Goal: Contribute content: Contribute content

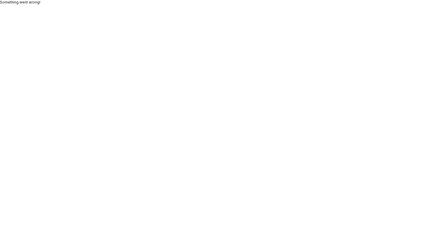
click at [185, 114] on body "Something went wrong!" at bounding box center [219, 125] width 439 height 250
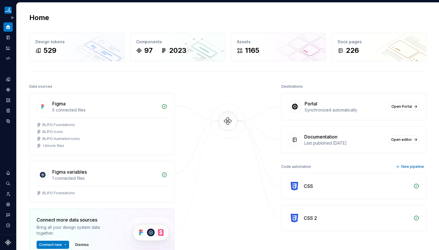
click at [6, 28] on icon "Home" at bounding box center [8, 26] width 5 height 5
click at [7, 36] on icon "Documentation" at bounding box center [8, 38] width 3 height 4
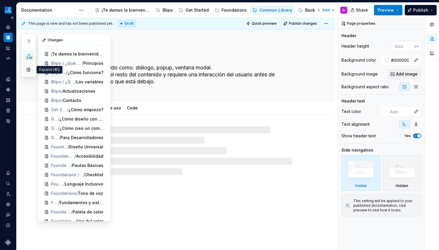
click at [30, 72] on button "button" at bounding box center [28, 69] width 10 height 10
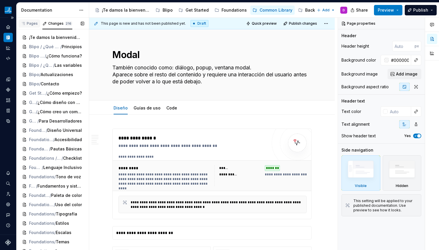
click at [35, 24] on div "Pages" at bounding box center [29, 23] width 17 height 5
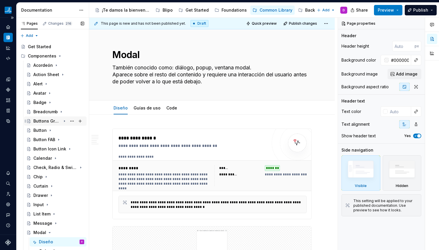
scroll to position [115, 0]
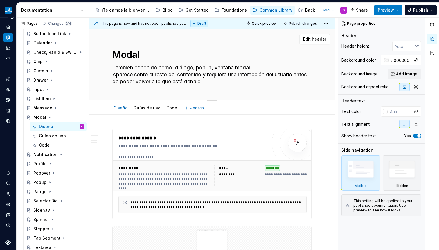
click at [167, 70] on textarea "También conocido como: diálogo, popup, ventana modal. Aparece sobre el resto de…" at bounding box center [210, 74] width 199 height 23
click at [219, 82] on textarea "También conocido como: diálogo, popup, ventana modal. Aparece sobre el resto de…" at bounding box center [210, 74] width 199 height 23
drag, startPoint x: 148, startPoint y: 75, endPoint x: 228, endPoint y: 78, distance: 79.6
click at [226, 78] on textarea "También conocido como: diálogo, popup, ventana modal. Aparece sobre el resto de…" at bounding box center [210, 74] width 199 height 23
click at [253, 81] on textarea "También conocido como: diálogo, popup, ventana modal. Aparece sobre el resto de…" at bounding box center [210, 74] width 199 height 23
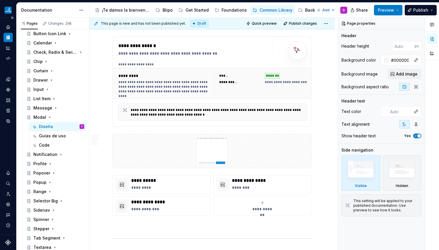
type textarea "*"
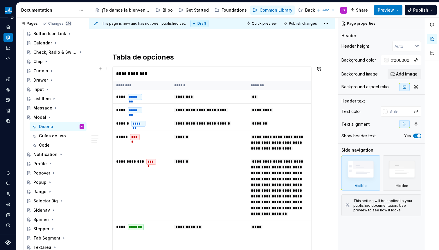
scroll to position [1105, 0]
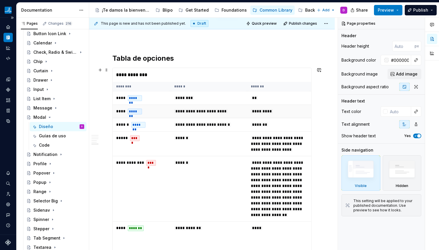
click at [232, 105] on td "**********" at bounding box center [209, 111] width 77 height 13
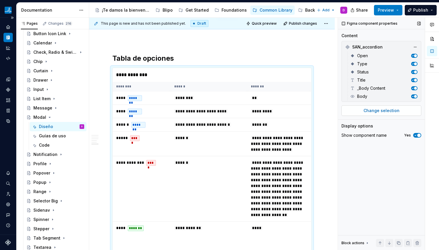
click at [384, 113] on span "Change selection" at bounding box center [381, 111] width 36 height 6
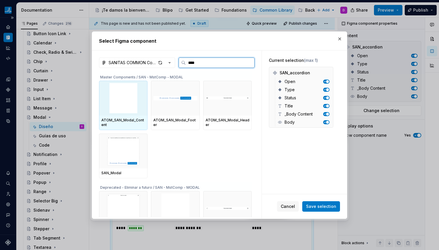
type input "*****"
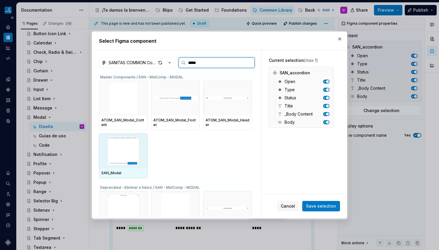
click at [130, 152] on img at bounding box center [123, 151] width 44 height 30
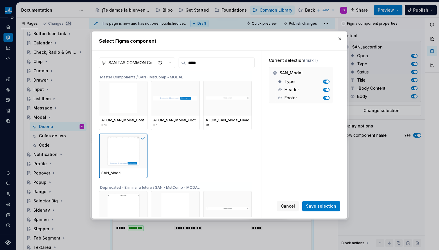
click at [334, 203] on span "Save selection" at bounding box center [321, 206] width 30 height 6
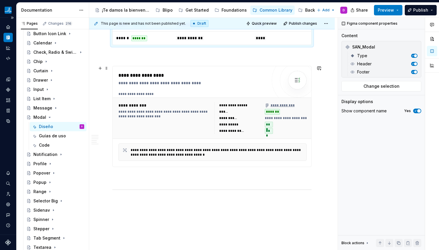
scroll to position [1189, 0]
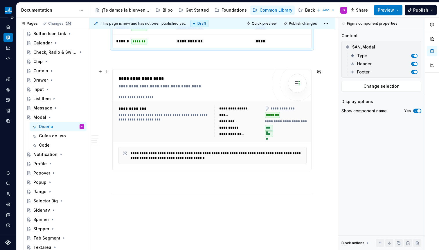
click at [214, 115] on div "**********" at bounding box center [260, 121] width 92 height 31
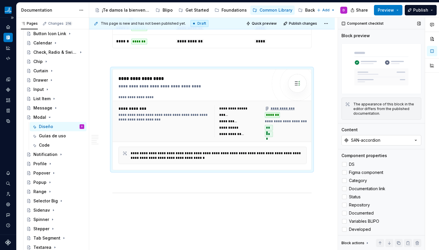
type textarea "*"
click at [374, 138] on div "SAN-accordion" at bounding box center [365, 140] width 29 height 6
type input "modal"
click at [357, 161] on div "SAN-modal" at bounding box center [353, 162] width 23 height 6
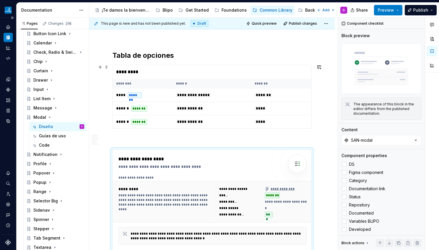
scroll to position [1228, 0]
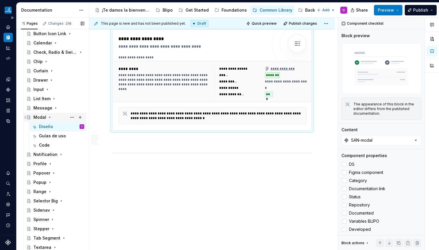
click at [49, 117] on icon "Page tree" at bounding box center [49, 117] width 1 height 1
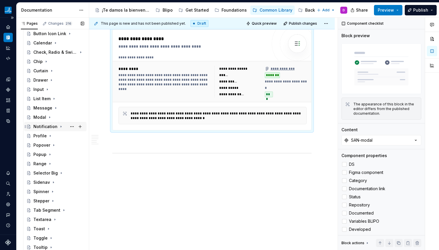
click at [61, 126] on icon "Page tree" at bounding box center [61, 126] width 1 height 1
click at [47, 136] on div "Diseño" at bounding box center [46, 136] width 14 height 6
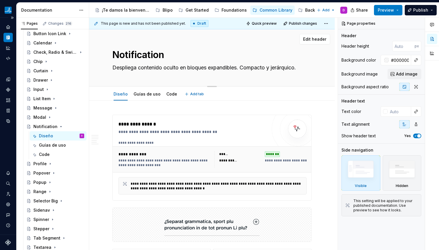
click at [172, 66] on textarea "Despliega contenido oculto en bloques expandibles. Compacto y jerárquico." at bounding box center [210, 67] width 199 height 9
click at [152, 64] on textarea "Despliega contenido oculto en bloques expandibles. Compacto y jerárquico." at bounding box center [210, 67] width 199 height 9
click at [141, 64] on textarea "Despliega contenido oculto en bloques expandibles. Compacto y jerárquico." at bounding box center [210, 67] width 199 height 9
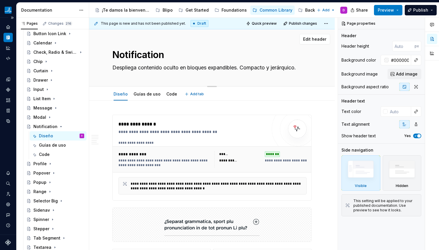
click at [141, 64] on textarea "Despliega contenido oculto en bloques expandibles. Compacto y jerárquico." at bounding box center [210, 67] width 199 height 9
click at [140, 64] on textarea "Despliega contenido oculto en bloques expandibles. Compacto y jerárquico." at bounding box center [210, 67] width 199 height 9
paste textarea "Una notification en UI es un mensaje breve que informa al usuario sobre un even…"
type textarea "*"
type textarea "Una notification en UI es un mensaje breve que informa al usuario sobre un even…"
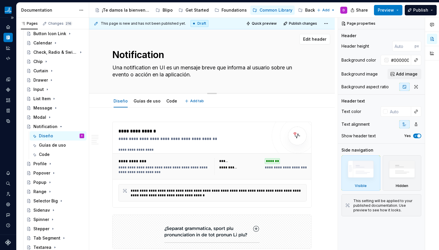
click at [213, 74] on textarea "Una notification en UI es un mensaje breve que informa al usuario sobre un even…" at bounding box center [210, 71] width 199 height 16
click at [214, 75] on textarea "Una notification en UI es un mensaje breve que informa al usuario sobre un even…" at bounding box center [210, 71] width 199 height 16
drag, startPoint x: 156, startPoint y: 68, endPoint x: 216, endPoint y: 75, distance: 60.5
click at [216, 75] on textarea "Una notification en UI es un mensaje breve que informa al usuario sobre un even…" at bounding box center [210, 71] width 199 height 16
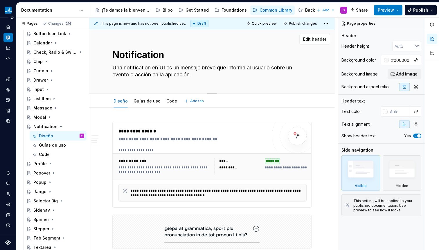
click at [178, 73] on textarea "Una notification en UI es un mensaje breve que informa al usuario sobre un even…" at bounding box center [210, 71] width 199 height 16
click at [169, 76] on textarea "Una notification en UI es un mensaje breve que informa al usuario sobre un even…" at bounding box center [210, 71] width 199 height 16
click at [127, 74] on textarea "Una notification en UI es un mensaje breve que informa al usuario sobre un even…" at bounding box center [210, 71] width 199 height 16
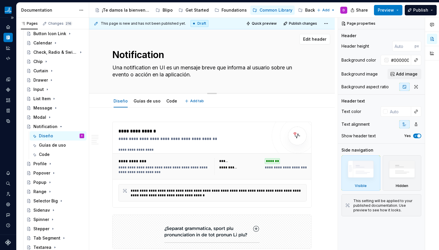
click at [124, 65] on textarea "Una notification en UI es un mensaje breve que informa al usuario sobre un even…" at bounding box center [210, 71] width 199 height 16
click at [164, 69] on textarea "Una notification en UI es un mensaje breve que informa al usuario sobre un even…" at bounding box center [210, 71] width 199 height 16
drag, startPoint x: 187, startPoint y: 68, endPoint x: 102, endPoint y: 68, distance: 84.5
click at [102, 68] on div "Notification Una notification en UI es un mensaje breve que informa al usuario …" at bounding box center [212, 61] width 246 height 64
type textarea "*"
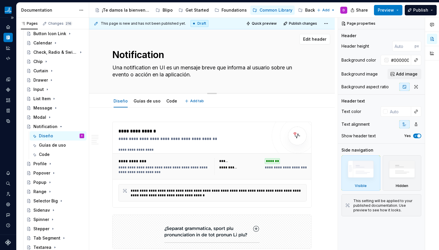
type textarea "Mensaje breve que informa al usuario sobre un evento o acción en la aplicación."
type textarea "*"
type textarea "Mensaje breve que informa al usuario sobre un evento o acción en la aplicación."
click at [174, 141] on div "**********" at bounding box center [192, 139] width 148 height 6
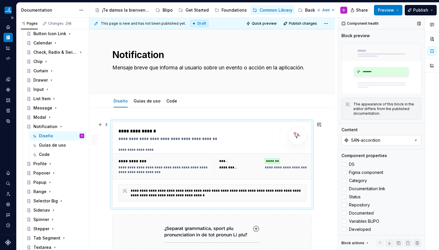
type textarea "*"
click at [353, 141] on div "SAN-accordion" at bounding box center [365, 140] width 29 height 6
type input "notific"
click at [361, 163] on div "SAN-notification" at bounding box center [359, 162] width 34 height 6
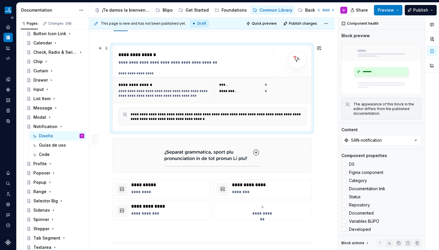
scroll to position [84, 0]
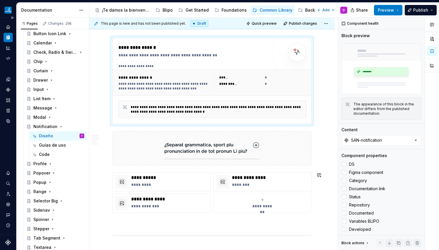
click at [243, 172] on div "**********" at bounding box center [211, 192] width 199 height 41
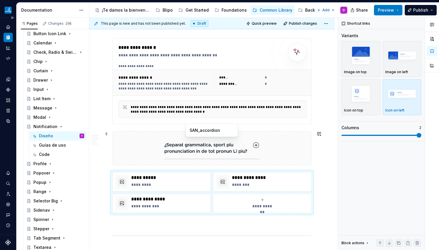
click at [236, 152] on img at bounding box center [211, 148] width 95 height 29
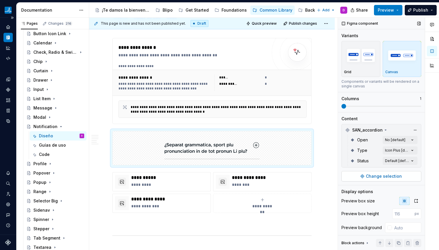
click at [379, 177] on span "Change selection" at bounding box center [384, 176] width 36 height 6
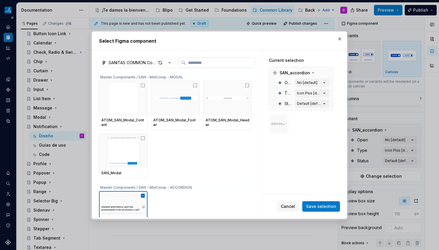
type textarea "*"
click at [226, 63] on input "search" at bounding box center [220, 63] width 69 height 6
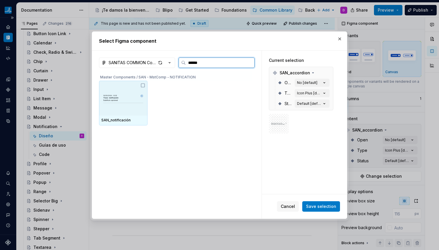
type input "*******"
click at [134, 106] on img at bounding box center [123, 98] width 44 height 24
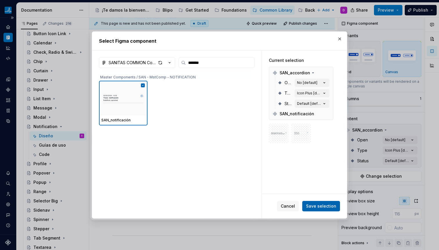
click at [320, 203] on button "Save selection" at bounding box center [321, 206] width 38 height 10
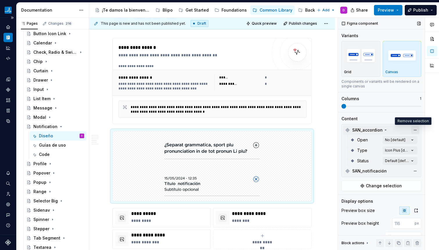
click at [415, 130] on button "button" at bounding box center [415, 130] width 8 height 8
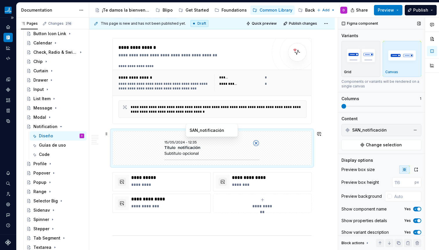
click at [209, 154] on img at bounding box center [212, 148] width 105 height 29
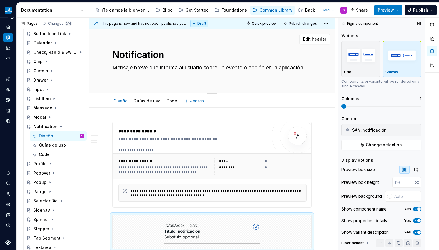
click at [152, 75] on textarea "Mensaje breve que informa al usuario sobre un evento o acción en la aplicación." at bounding box center [210, 71] width 199 height 16
type textarea "*"
type textarea "Mensaje breve que informa al usuario sobre un evento o acción en la aplicación."
paste textarea "Un tipo de alerta que aparece en una capa sobre el resto del contenido, visualm…"
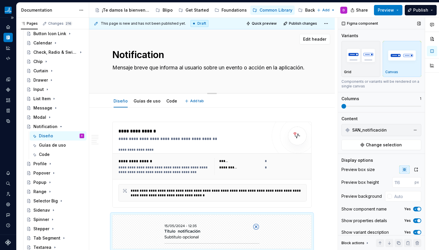
type textarea "*"
type textarea "Mensaje breve que informa al usuario sobre un evento o acción en la aplicación.…"
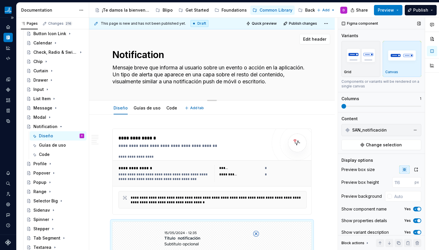
click at [142, 76] on textarea "Mensaje breve que informa al usuario sobre un evento o acción en la aplicación.…" at bounding box center [210, 74] width 199 height 23
type textarea "*"
type textarea "Mensaje breve que informa al usuario sobre un evento o acción en la aplicación.…"
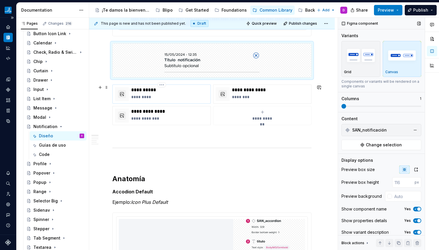
scroll to position [179, 0]
click at [152, 94] on p "*********" at bounding box center [169, 97] width 77 height 6
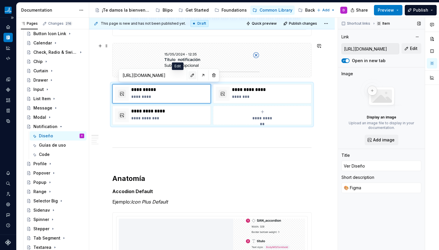
click at [188, 75] on button "button" at bounding box center [192, 75] width 8 height 8
type textarea "*"
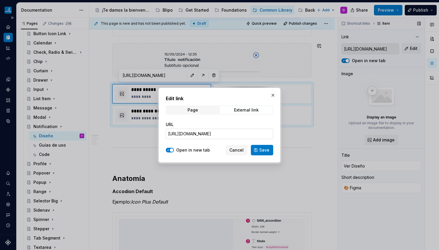
click at [199, 131] on input "[URL][DOMAIN_NAME]" at bounding box center [219, 134] width 107 height 10
paste input "https://www.figma.com/design/0Ul78tb8kGcQr4CWxRlTFf/SANITAS-COMMON-Components?m…"
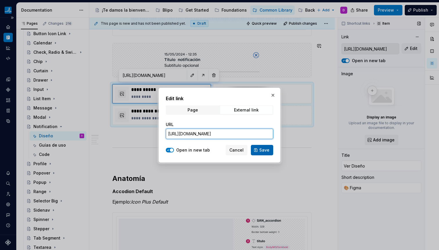
type input "https://www.figma.com/design/0Ul78tb8kGcQr4CWxRlTFf/SANITAS-COMMON-Components?m…"
click at [269, 150] on span "Save" at bounding box center [264, 150] width 10 height 6
type textarea "*"
type input "https://www.figma.com/design/0Ul78tb8kGcQr4CWxRlTFf/SANITAS-COMMON-Components?m…"
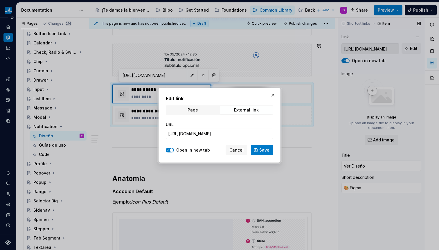
scroll to position [0, 0]
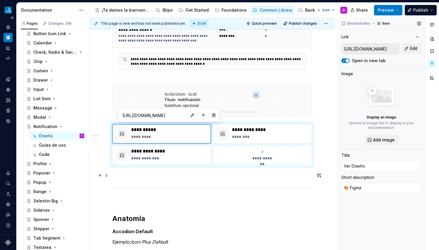
click at [209, 177] on p at bounding box center [211, 175] width 199 height 7
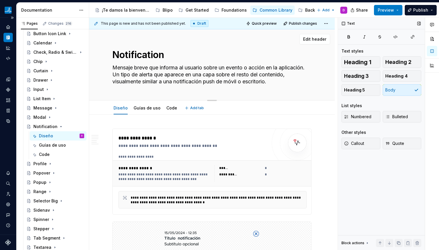
click at [153, 70] on textarea "Mensaje breve que informa al usuario sobre un evento o acción en la aplicación.…" at bounding box center [210, 74] width 199 height 23
click at [152, 72] on textarea "Mensaje breve que informa al usuario sobre un evento o acción en la aplicación.…" at bounding box center [210, 74] width 199 height 23
click at [168, 73] on textarea "Mensaje breve que informa al usuario sobre un evento o acción en la aplicación.…" at bounding box center [210, 74] width 199 height 23
click at [188, 78] on textarea "Mensaje breve que informa al usuario sobre un evento o acción en la aplicación.…" at bounding box center [210, 74] width 199 height 23
drag, startPoint x: 181, startPoint y: 77, endPoint x: 217, endPoint y: 80, distance: 36.4
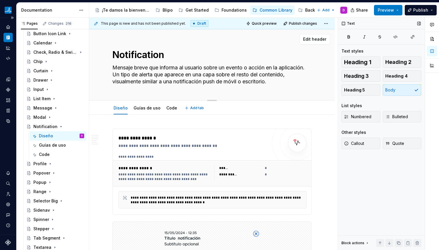
click at [217, 80] on textarea "Mensaje breve que informa al usuario sobre un evento o acción en la aplicación.…" at bounding box center [210, 74] width 199 height 23
drag, startPoint x: 166, startPoint y: 84, endPoint x: 241, endPoint y: 79, distance: 74.8
click at [241, 79] on textarea "Mensaje breve que informa al usuario sobre un evento o acción en la aplicación.…" at bounding box center [210, 74] width 199 height 23
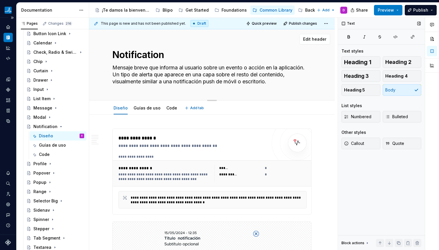
click at [224, 75] on textarea "Mensaje breve que informa al usuario sobre un evento o acción en la aplicación.…" at bounding box center [210, 74] width 199 height 23
click at [210, 76] on textarea "Mensaje breve que informa al usuario sobre un evento o acción en la aplicación.…" at bounding box center [210, 74] width 199 height 23
drag, startPoint x: 156, startPoint y: 82, endPoint x: 254, endPoint y: 81, distance: 97.8
click at [254, 81] on textarea "Mensaje breve que informa al usuario sobre un evento o acción en la aplicación.…" at bounding box center [210, 74] width 199 height 23
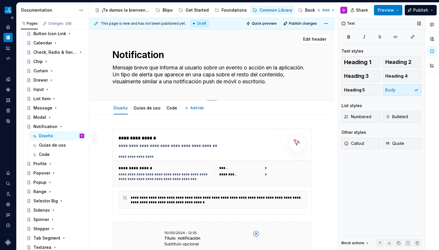
click at [206, 82] on textarea "Mensaje breve que informa al usuario sobre un evento o acción en la aplicación.…" at bounding box center [210, 74] width 199 height 23
drag, startPoint x: 299, startPoint y: 81, endPoint x: 111, endPoint y: 63, distance: 189.0
click at [111, 63] on div "Notification Mensaje breve que informa al usuario sobre un evento o acción en l…" at bounding box center [212, 64] width 246 height 71
click at [307, 89] on div "Notification Mensaje breve que informa al usuario sobre un evento o acción en l…" at bounding box center [211, 64] width 199 height 71
click at [301, 80] on textarea "Mensaje breve que informa al usuario sobre un evento o acción en la aplicación.…" at bounding box center [210, 74] width 199 height 23
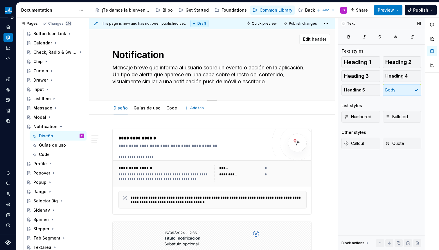
click at [300, 81] on textarea "Mensaje breve que informa al usuario sobre un evento o acción en la aplicación.…" at bounding box center [210, 74] width 199 height 23
click at [183, 74] on textarea "Mensaje breve que informa al usuario sobre un evento o acción en la aplicación.…" at bounding box center [210, 74] width 199 height 23
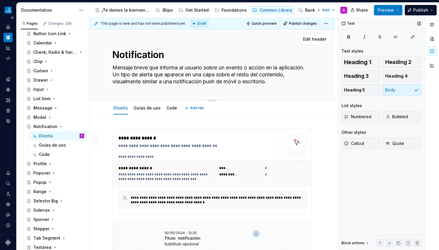
click at [183, 74] on textarea "Mensaje breve que informa al usuario sobre un evento o acción en la aplicación.…" at bounding box center [210, 74] width 199 height 23
paste textarea ", apareciendo en una capa sobre el resto del contenido y con un aspecto"
type textarea "*"
type textarea "Mensaje breve que informa al usuario sobre un evento o acción, apareciendo en u…"
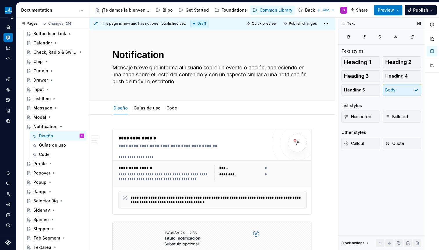
type textarea "*"
type textarea "Mensaje breve que informa al usuario sobre un evento o acción, apareciendo en u…"
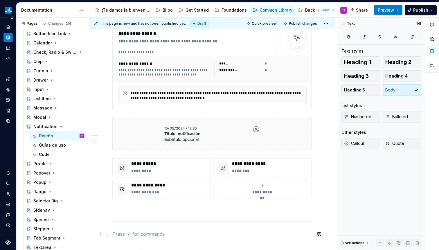
click at [229, 236] on p at bounding box center [211, 233] width 199 height 7
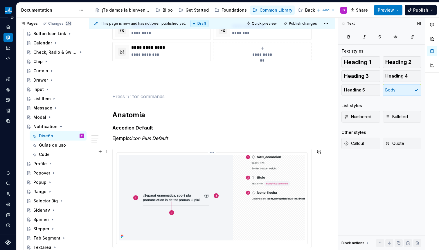
scroll to position [307, 0]
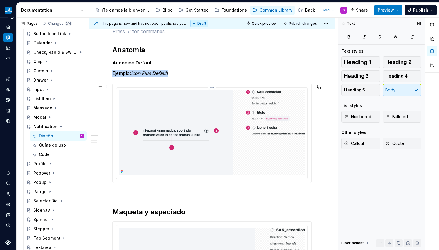
click at [194, 153] on img at bounding box center [212, 132] width 186 height 85
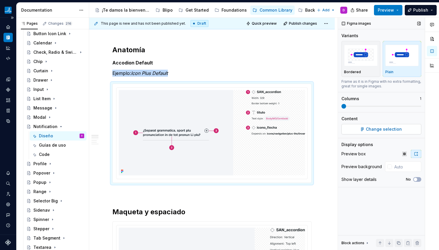
click at [373, 129] on span "Change selection" at bounding box center [384, 129] width 36 height 6
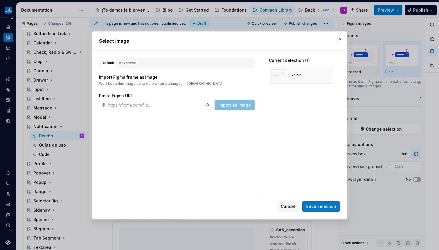
click at [344, 36] on div "Select image" at bounding box center [219, 41] width 255 height 19
click at [339, 37] on button "button" at bounding box center [340, 39] width 8 height 8
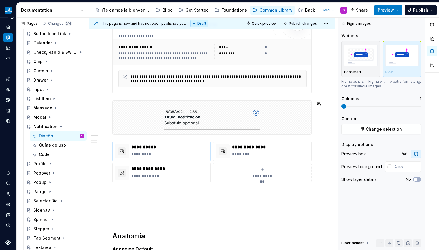
scroll to position [121, 0]
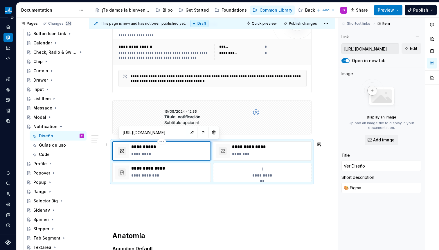
click at [170, 143] on div "**********" at bounding box center [161, 150] width 98 height 19
click at [188, 134] on button "button" at bounding box center [192, 132] width 8 height 8
type textarea "*"
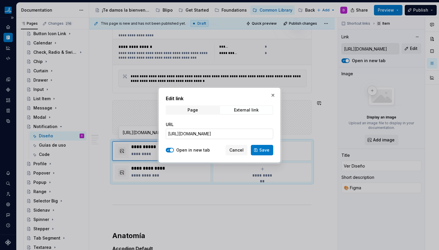
click at [238, 136] on input "https://www.figma.com/design/0Ul78tb8kGcQr4CWxRlTFf/SANITAS-COMMON-Components?m…" at bounding box center [219, 134] width 107 height 10
paste input "https://www.figma.com/design/0Ul78tb8kGcQr4CWxRlTFf/SANITAS-COMMON-Components?m…"
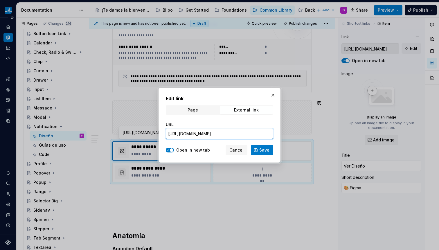
type input "https://www.figma.com/design/0Ul78tb8kGcQr4CWxRlTFf/SANITAS-COMMON-Components?m…"
click at [268, 149] on span "Save" at bounding box center [264, 150] width 10 height 6
type textarea "*"
type input "https://www.figma.com/design/0Ul78tb8kGcQr4CWxRlTFf/SANITAS-COMMON-Components?m…"
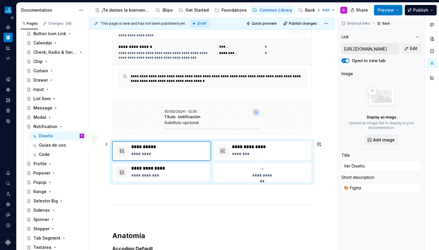
scroll to position [371, 0]
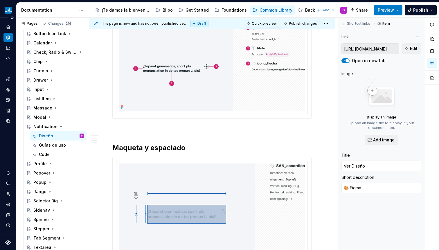
click at [179, 83] on img at bounding box center [212, 68] width 186 height 85
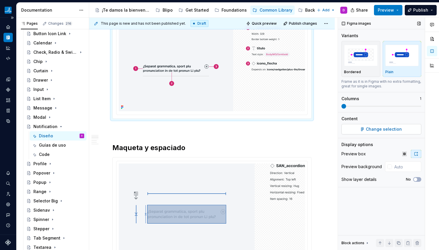
click at [400, 127] on button "Change selection" at bounding box center [381, 129] width 80 height 10
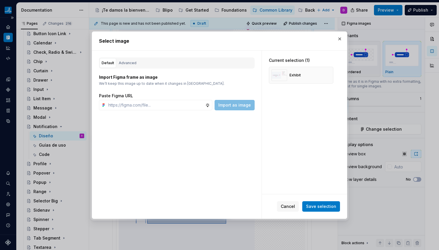
click at [129, 57] on div "Default Advanced Import Figma frame as image We’ll keep this image up to date w…" at bounding box center [177, 135] width 170 height 168
click at [128, 60] on button "Advanced" at bounding box center [128, 63] width 22 height 10
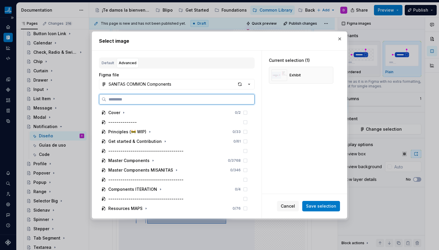
click at [142, 101] on input "search" at bounding box center [180, 99] width 148 height 6
paste input "**********"
type input "**********"
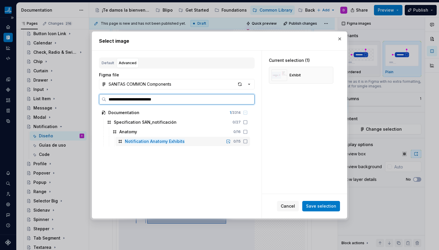
click at [244, 143] on icon at bounding box center [245, 141] width 5 height 5
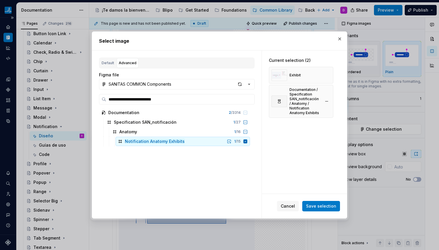
type textarea "*"
click at [327, 73] on button "button" at bounding box center [327, 75] width 8 height 8
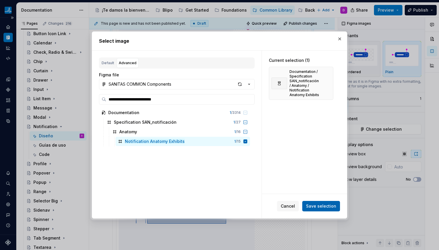
click at [313, 204] on span "Save selection" at bounding box center [321, 206] width 30 height 6
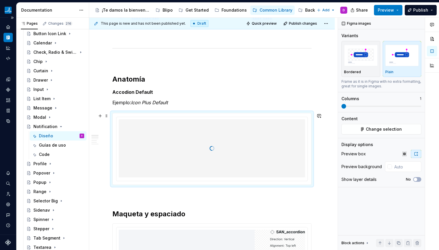
scroll to position [279, 0]
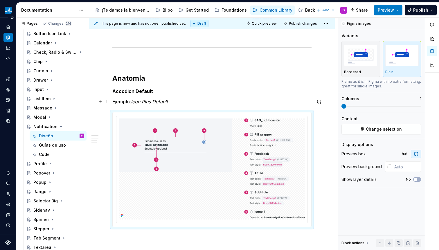
click at [136, 100] on em "Icon Plus Default" at bounding box center [149, 102] width 37 height 6
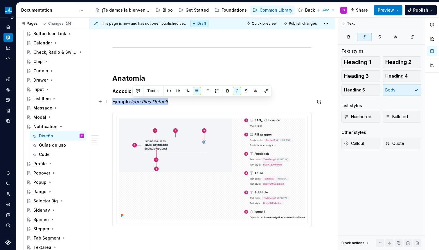
click at [136, 100] on em "Icon Plus Default" at bounding box center [149, 102] width 37 height 6
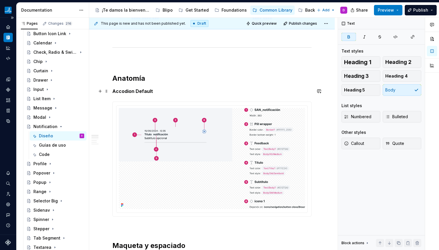
click at [134, 91] on strong "Accodion Default" at bounding box center [132, 91] width 41 height 6
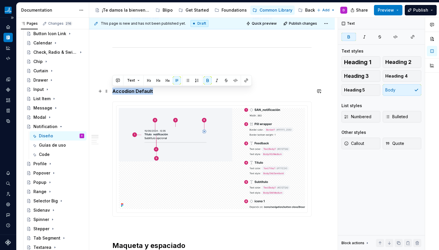
click at [134, 91] on strong "Accodion Default" at bounding box center [132, 91] width 41 height 6
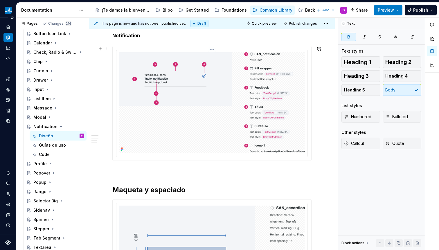
scroll to position [519, 0]
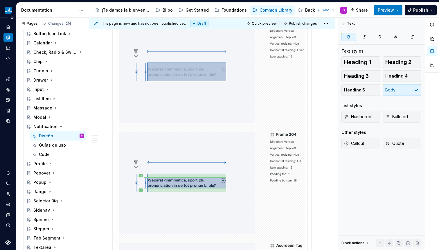
click at [158, 105] on img at bounding box center [212, 182] width 186 height 323
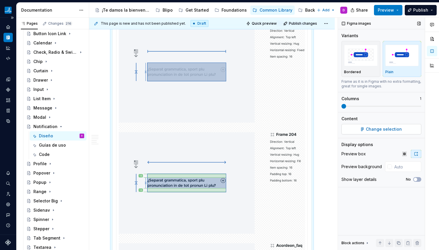
click at [403, 126] on button "Change selection" at bounding box center [381, 129] width 80 height 10
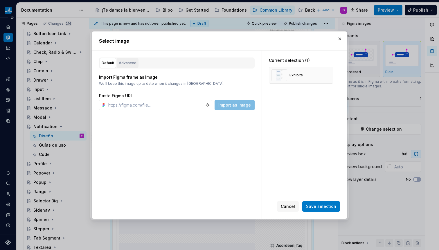
click at [134, 60] on div "Advanced" at bounding box center [128, 63] width 18 height 6
type textarea "*"
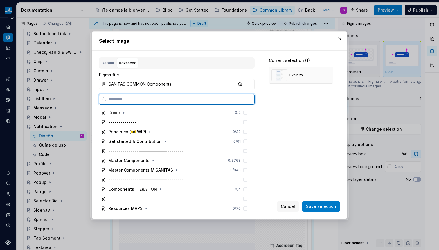
click at [160, 96] on input "search" at bounding box center [180, 99] width 148 height 6
paste input "**********"
type input "**********"
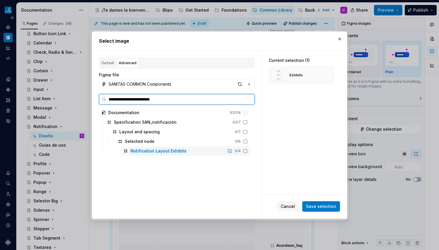
click at [245, 152] on icon at bounding box center [245, 151] width 5 height 5
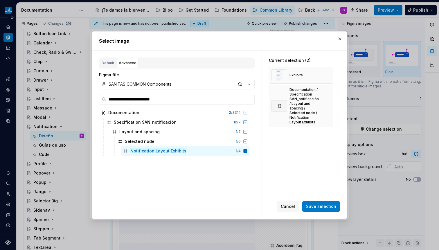
click at [327, 73] on button "button" at bounding box center [327, 75] width 8 height 8
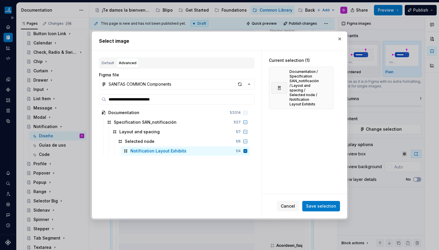
click at [311, 200] on div "Cancel Save selection" at bounding box center [304, 206] width 85 height 24
click at [314, 204] on span "Save selection" at bounding box center [321, 206] width 30 height 6
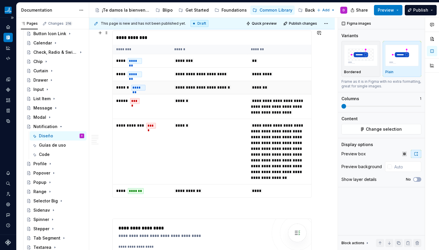
scroll to position [1193, 0]
click at [240, 111] on td "******" at bounding box center [209, 107] width 77 height 25
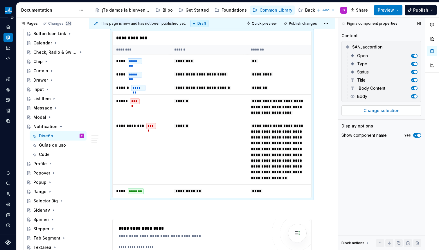
click at [378, 109] on span "Change selection" at bounding box center [381, 111] width 36 height 6
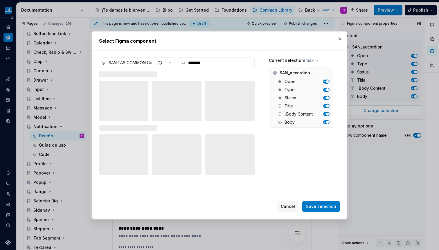
type input "********"
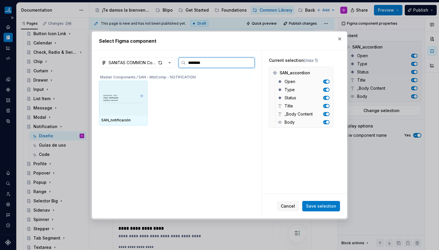
click at [120, 114] on div at bounding box center [123, 98] width 48 height 35
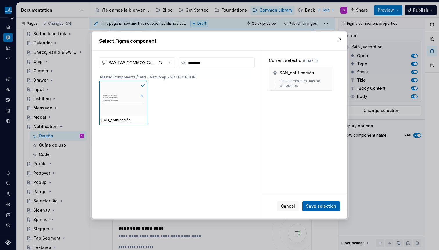
click at [319, 208] on span "Save selection" at bounding box center [321, 206] width 30 height 6
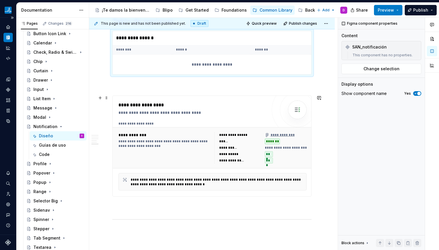
click at [184, 149] on div "**********" at bounding box center [164, 147] width 92 height 31
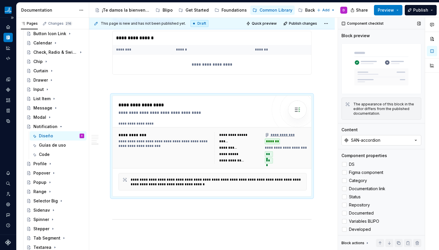
type textarea "*"
click at [381, 138] on button "SAN-accordion" at bounding box center [381, 140] width 80 height 10
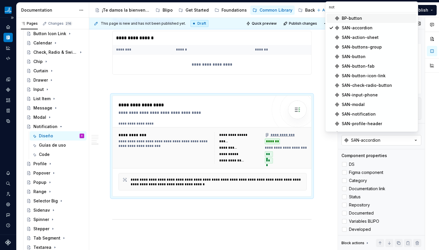
type input "noti"
click at [366, 112] on div "SAN-notification" at bounding box center [359, 114] width 34 height 6
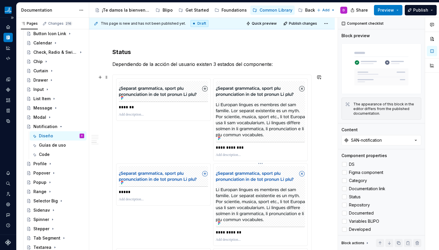
scroll to position [775, 0]
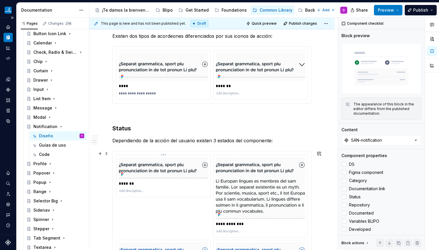
click at [147, 188] on div at bounding box center [163, 191] width 89 height 7
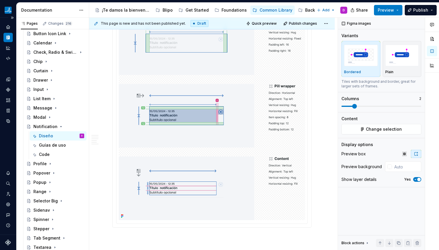
scroll to position [352, 0]
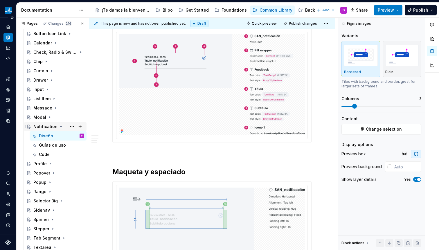
click at [59, 126] on icon "Page tree" at bounding box center [61, 126] width 5 height 5
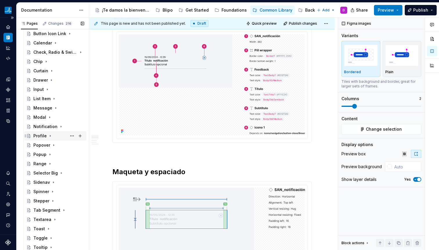
click at [49, 136] on icon "Page tree" at bounding box center [50, 136] width 5 height 5
click at [47, 146] on div "Diseño" at bounding box center [46, 145] width 14 height 6
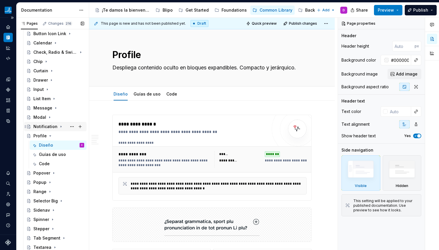
click at [59, 127] on icon "Page tree" at bounding box center [61, 126] width 5 height 5
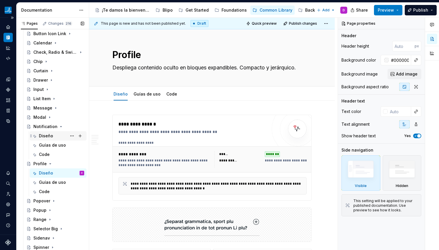
click at [42, 137] on div "Diseño" at bounding box center [46, 136] width 14 height 6
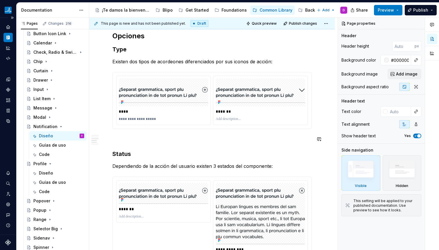
scroll to position [667, 0]
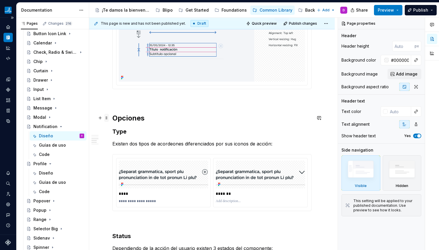
click at [107, 119] on span at bounding box center [106, 118] width 5 height 8
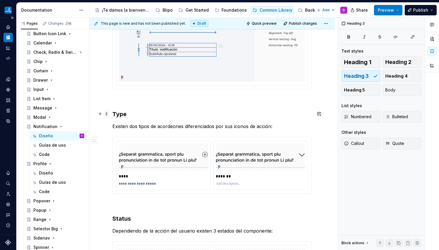
click at [107, 114] on span at bounding box center [106, 114] width 5 height 8
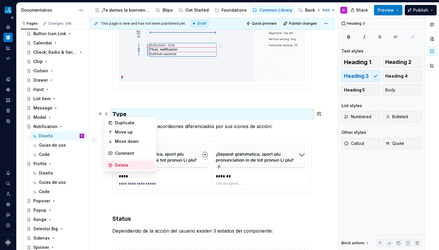
click at [127, 165] on div "Delete" at bounding box center [134, 165] width 38 height 6
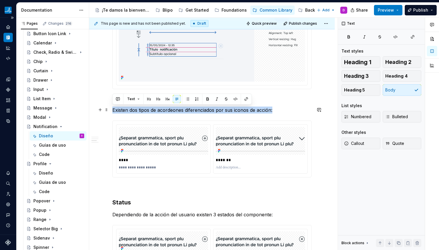
drag, startPoint x: 112, startPoint y: 110, endPoint x: 292, endPoint y: 110, distance: 179.7
click at [292, 110] on p "Existen dos tipos de acordeones diferenciados por sus iconos de acción:" at bounding box center [211, 110] width 199 height 7
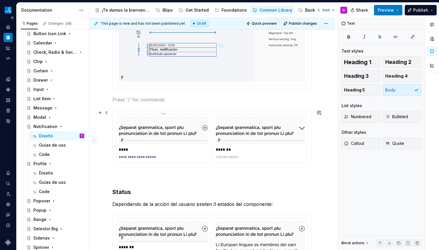
drag, startPoint x: 153, startPoint y: 120, endPoint x: 138, endPoint y: 120, distance: 15.7
click at [153, 120] on img at bounding box center [163, 130] width 89 height 21
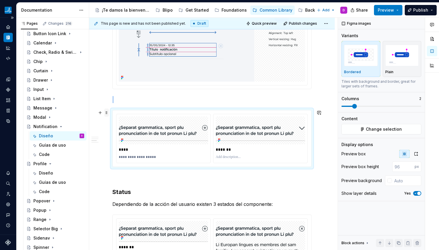
click at [105, 111] on span at bounding box center [106, 113] width 5 height 8
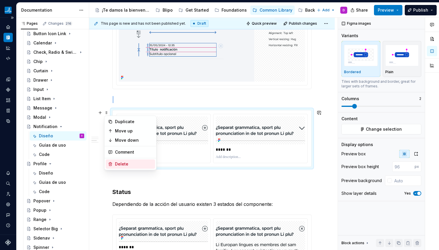
click at [120, 166] on div "Delete" at bounding box center [134, 164] width 38 height 6
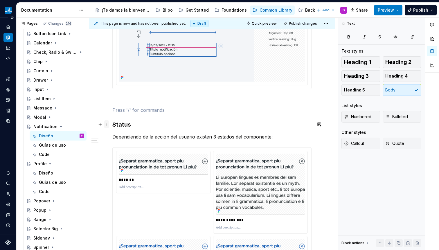
click at [105, 124] on span at bounding box center [106, 124] width 5 height 8
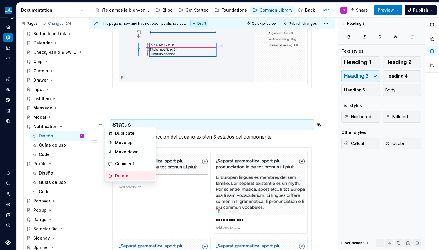
click at [111, 175] on icon at bounding box center [110, 175] width 5 height 5
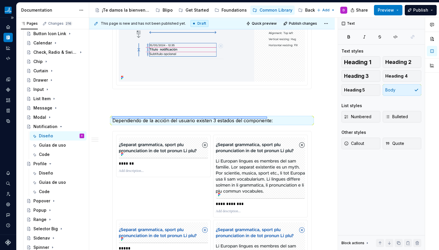
drag, startPoint x: 112, startPoint y: 119, endPoint x: 267, endPoint y: 116, distance: 155.3
click at [267, 116] on div "**********" at bounding box center [213, 134] width 248 height 233
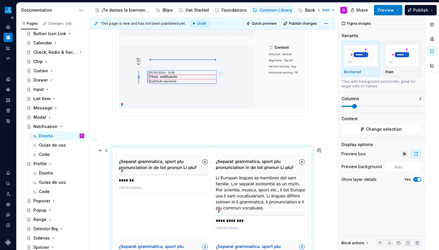
scroll to position [708, 0]
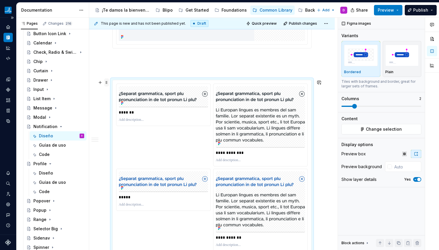
click at [107, 79] on span at bounding box center [106, 82] width 5 height 8
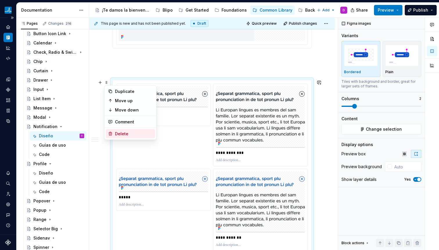
click at [116, 132] on div "Delete" at bounding box center [134, 134] width 38 height 6
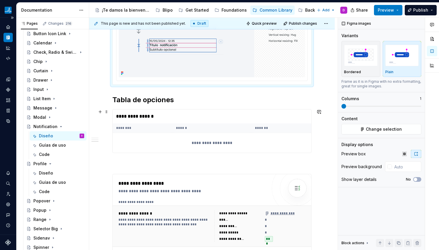
scroll to position [657, 0]
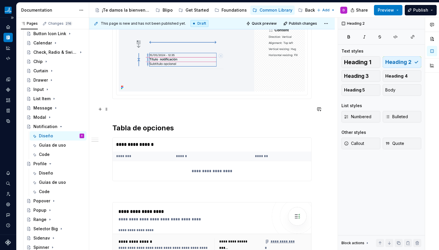
click at [128, 110] on p at bounding box center [211, 109] width 199 height 7
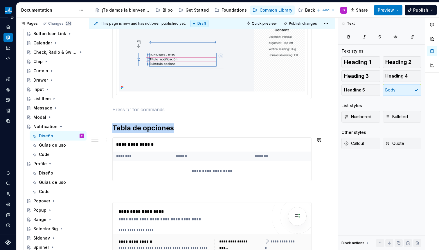
click at [207, 164] on div "**********" at bounding box center [212, 171] width 198 height 20
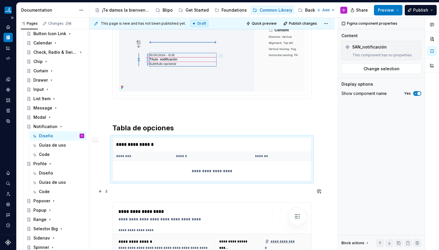
click at [205, 189] on p at bounding box center [211, 191] width 199 height 7
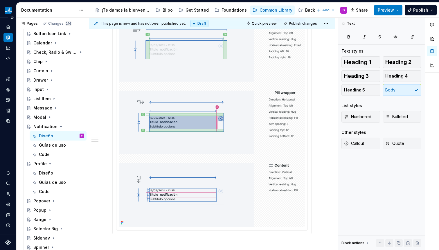
scroll to position [830, 0]
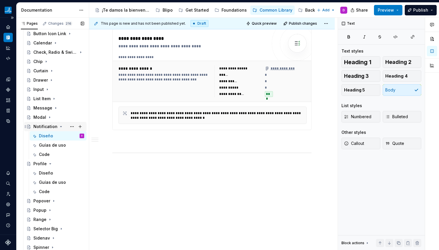
click at [58, 129] on div "Notification" at bounding box center [58, 127] width 51 height 8
click at [59, 126] on icon "Page tree" at bounding box center [61, 126] width 5 height 5
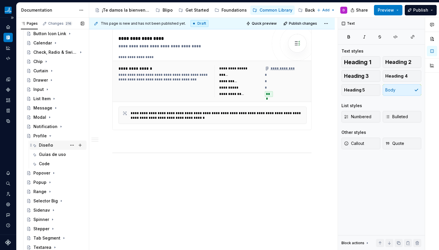
click at [44, 143] on div "Diseño" at bounding box center [46, 145] width 14 height 6
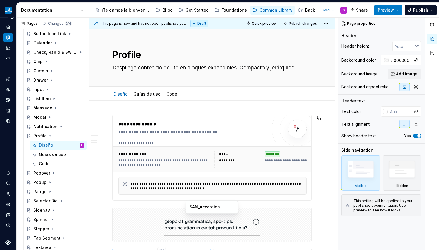
scroll to position [20, 0]
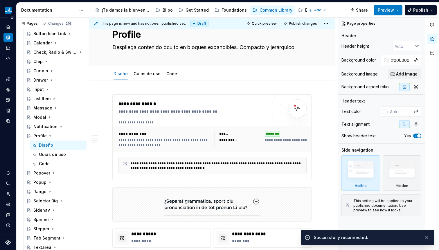
type textarea "*"
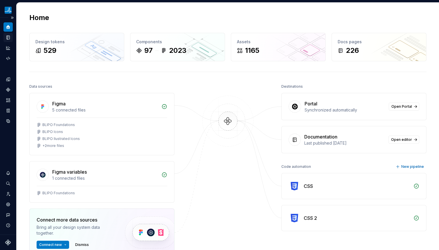
click at [9, 36] on icon "Documentation" at bounding box center [9, 37] width 2 height 3
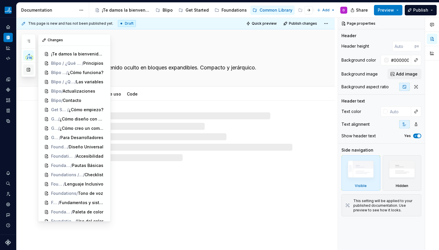
click at [30, 70] on button "button" at bounding box center [28, 69] width 10 height 10
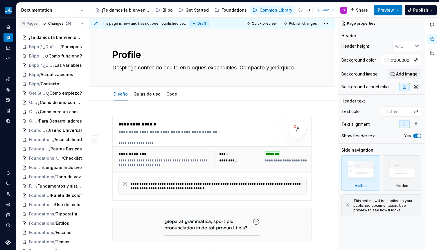
click at [31, 26] on div "Pages" at bounding box center [29, 23] width 21 height 8
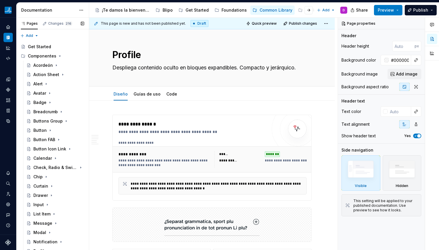
click at [42, 41] on div "Accessibility guide for tree Page tree. Navigate the tree with the arrow keys. …" at bounding box center [52, 227] width 73 height 375
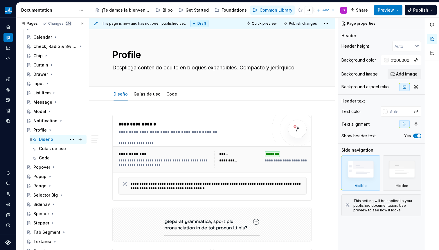
scroll to position [162, 0]
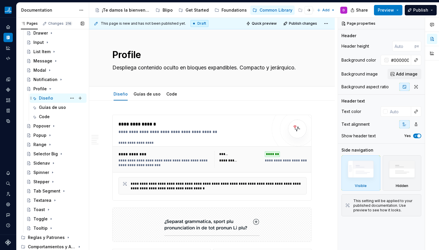
click at [41, 96] on div "Diseño" at bounding box center [46, 98] width 14 height 6
click at [145, 131] on div "**********" at bounding box center [192, 132] width 148 height 6
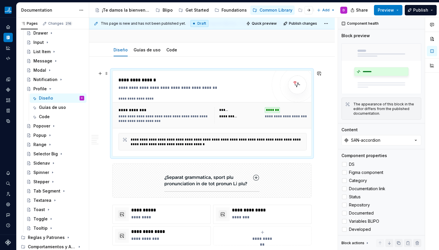
scroll to position [50, 0]
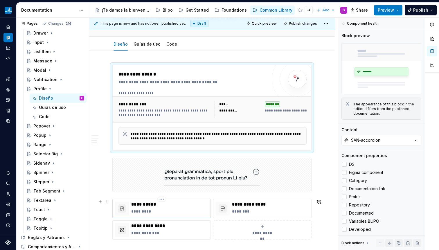
drag, startPoint x: 164, startPoint y: 208, endPoint x: 167, endPoint y: 206, distance: 3.4
click at [164, 208] on div "**********" at bounding box center [169, 208] width 77 height 14
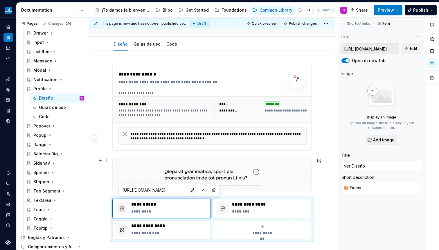
click at [188, 190] on button "button" at bounding box center [192, 190] width 8 height 8
type textarea "*"
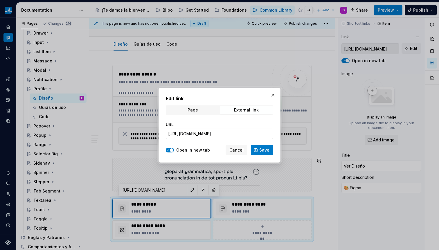
click at [206, 133] on input "[URL][DOMAIN_NAME]" at bounding box center [219, 134] width 107 height 10
paste input "[URL][DOMAIN_NAME]"
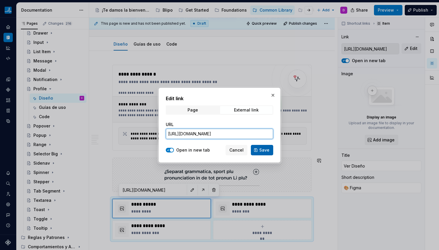
type input "[URL][DOMAIN_NAME]"
click at [268, 147] on span "Save" at bounding box center [264, 150] width 10 height 6
type textarea "*"
type input "[URL][DOMAIN_NAME]"
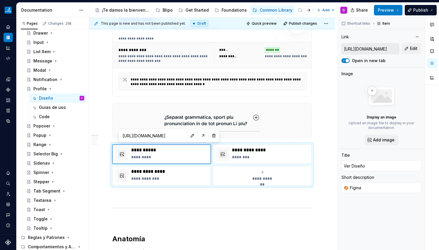
scroll to position [0, 0]
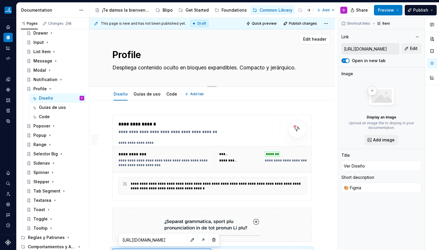
click at [161, 66] on textarea "Despliega contenido oculto en bloques expandibles. Compacto y jerárquico." at bounding box center [210, 67] width 199 height 9
paste textarea "Un componente que muestra la información básica de la persona usuaria (nombre, …"
type textarea "*"
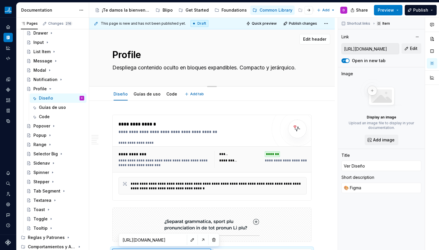
type textarea "Un componente que muestra la información básica de la persona usuaria (nombre, …"
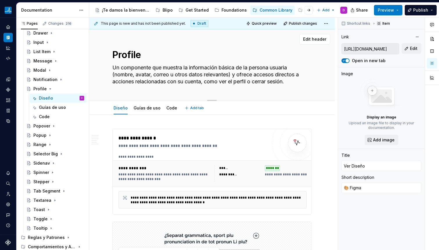
drag, startPoint x: 169, startPoint y: 67, endPoint x: 101, endPoint y: 68, distance: 67.6
click at [101, 68] on div "Profile Un componente que muestra la información básica de la persona usuaria (…" at bounding box center [212, 64] width 246 height 71
type textarea "*"
type textarea "Muestra la información básica de la persona usuaria (nombre, avatar, correo u o…"
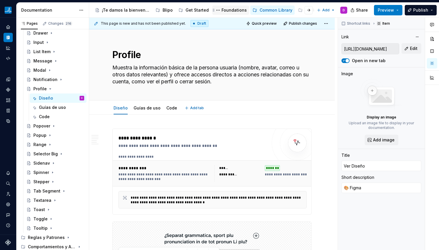
type textarea "*"
type textarea "Muestra la información básica de la persona usuaria (nombre, avatar, correo u o…"
click at [150, 145] on div "**********" at bounding box center [192, 146] width 148 height 6
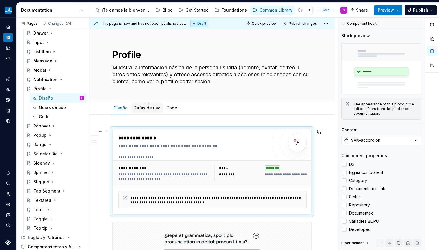
type textarea "*"
drag, startPoint x: 143, startPoint y: 68, endPoint x: 206, endPoint y: 70, distance: 62.4
click at [206, 70] on textarea "Muestra la información básica de la persona usuaria (nombre, avatar, correo u o…" at bounding box center [210, 74] width 199 height 23
drag, startPoint x: 147, startPoint y: 71, endPoint x: 159, endPoint y: 69, distance: 12.4
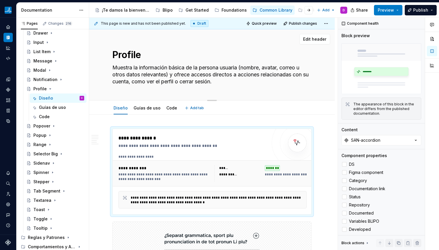
click at [147, 71] on textarea "Muestra la información básica de la persona usuaria (nombre, avatar, correo u o…" at bounding box center [210, 74] width 199 height 23
click at [200, 67] on textarea "Muestra la información básica de la persona usuaria (nombre, avatar, correo u o…" at bounding box center [210, 74] width 199 height 23
click at [217, 68] on textarea "Muestra la información básica de la persona usuaria (nombre, avatar, correo u o…" at bounding box center [210, 74] width 199 height 23
click at [215, 68] on textarea "Muestra la información básica de la persona usuaria (nombre, avatar, correo u o…" at bounding box center [210, 74] width 199 height 23
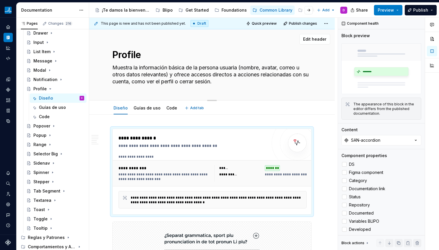
type textarea "Muestra la información básica de la usuaria (nombre, avatar, correo u otros dat…"
type textarea "*"
type textarea "Muestra la información básica de l usuaria (nombre, avatar, correo u otros dato…"
type textarea "*"
type textarea "Muestra la información básica de usuaria (nombre, avatar, correo u otros datos …"
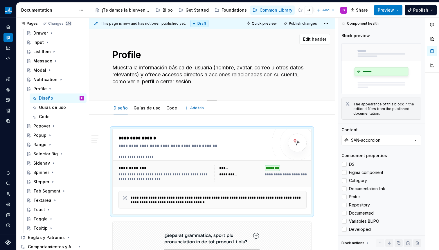
type textarea "*"
type textarea "Muestra la información básica de usuaria (nombre, avatar, correo u otros datos …"
type textarea "*"
type textarea "Muestra la información básica del usuaria (nombre, avatar, correo u otros datos…"
type textarea "*"
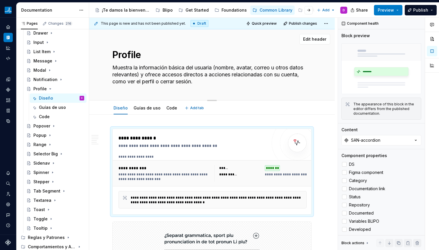
type textarea "Muestra la información básica del usuari (nombre, avatar, correo u otros datos …"
type textarea "*"
type textarea "Muestra la información básica del usuario (nombre, avatar, correo u otros datos…"
drag, startPoint x: 159, startPoint y: 75, endPoint x: 234, endPoint y: 80, distance: 75.0
click at [234, 78] on textarea "Muestra la información básica del usuario (nombre, avatar, correo u otros datos…" at bounding box center [210, 74] width 199 height 23
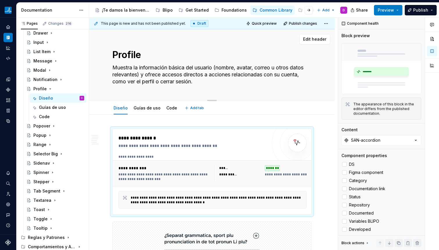
click at [234, 80] on textarea "Muestra la información básica del usuario (nombre, avatar, correo u otros datos…" at bounding box center [210, 74] width 199 height 23
click at [203, 81] on textarea "Muestra la información básica del usuario (nombre, avatar, correo u otros datos…" at bounding box center [210, 74] width 199 height 23
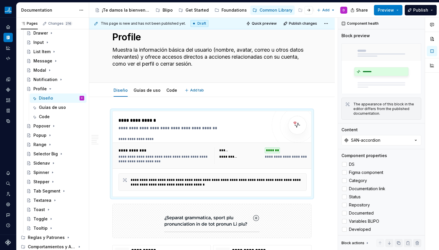
type textarea "*"
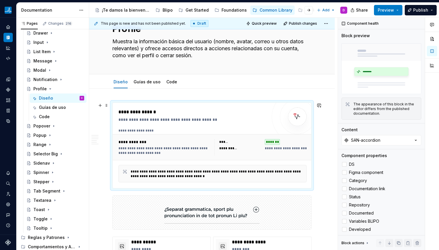
type textarea "Muestra la información básica del usuario (nombre, avatar, correo u otros datos…"
click at [213, 141] on div "**********" at bounding box center [212, 147] width 188 height 16
click at [208, 130] on div "**********" at bounding box center [212, 130] width 188 height 5
click at [193, 140] on div "**********" at bounding box center [164, 142] width 92 height 6
click at [199, 154] on div "**********" at bounding box center [164, 150] width 92 height 9
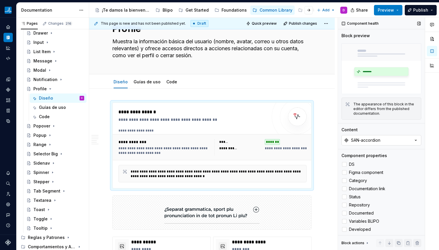
click at [375, 138] on div "SAN-accordion" at bounding box center [365, 140] width 29 height 6
type input "profil"
click at [368, 162] on div "SAN-profile-header" at bounding box center [362, 162] width 40 height 6
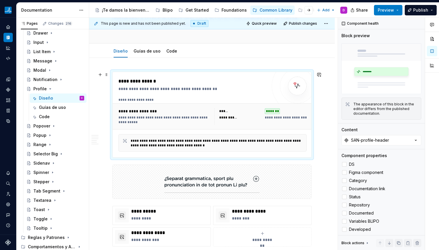
scroll to position [59, 0]
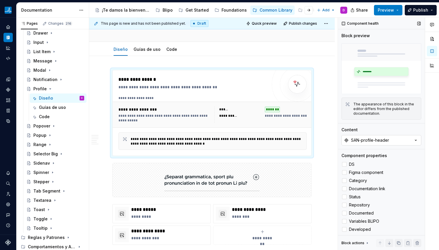
click at [360, 139] on div "SAN-profile-header" at bounding box center [370, 140] width 38 height 6
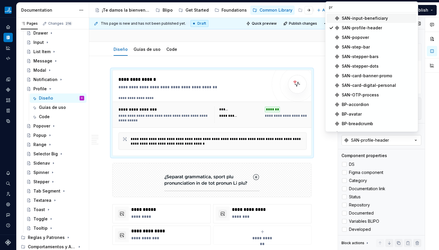
type input "pro"
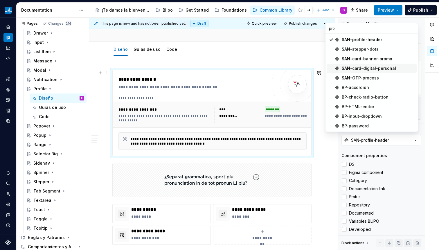
click at [300, 88] on img at bounding box center [297, 84] width 12 height 12
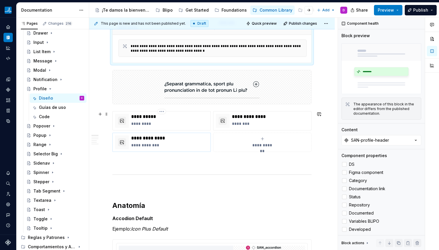
scroll to position [163, 0]
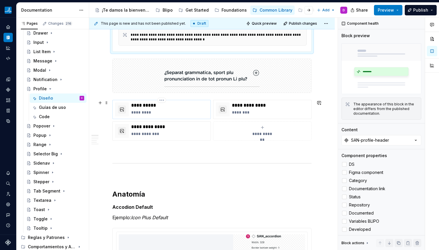
click at [167, 112] on p "*********" at bounding box center [169, 112] width 77 height 6
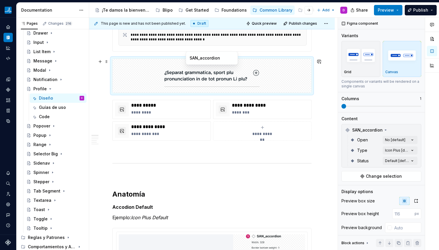
click at [257, 81] on img at bounding box center [211, 75] width 95 height 29
click at [389, 181] on button "Change selection" at bounding box center [381, 176] width 80 height 10
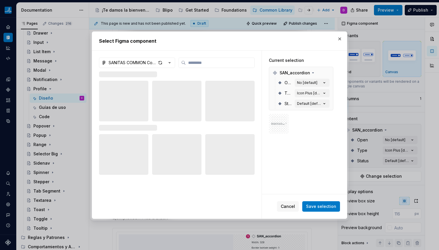
type textarea "*"
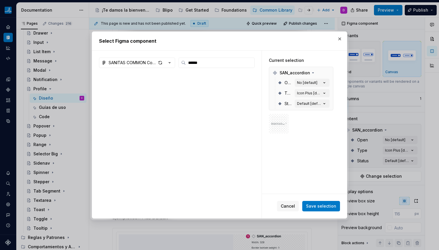
type input "******"
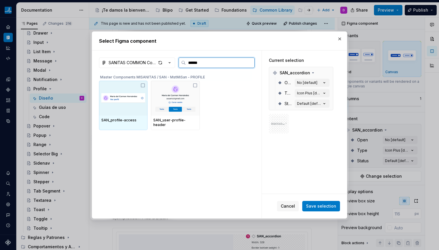
click at [133, 106] on img at bounding box center [123, 98] width 44 height 23
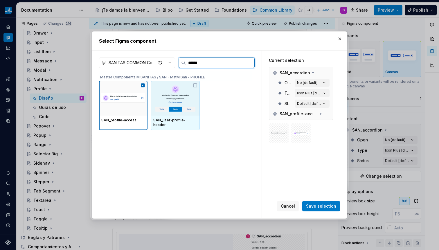
click at [196, 90] on img at bounding box center [175, 98] width 44 height 30
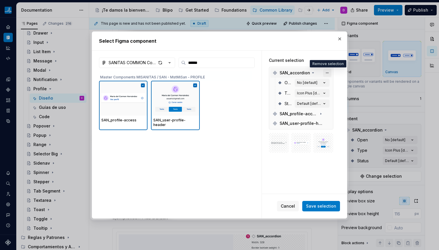
click at [325, 72] on button "button" at bounding box center [327, 73] width 8 height 8
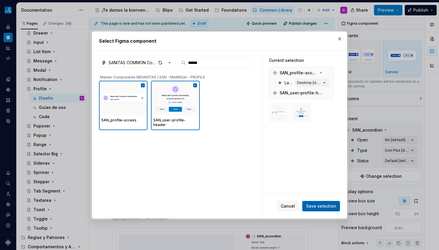
click at [327, 206] on span "Save selection" at bounding box center [321, 206] width 30 height 6
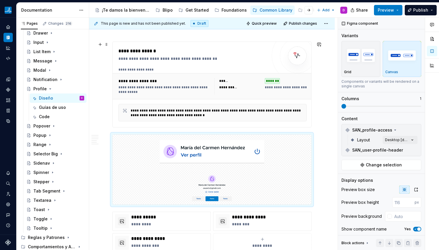
scroll to position [27, 0]
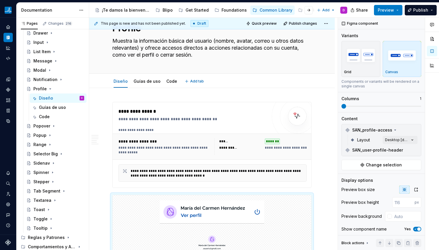
type textarea "*"
click at [182, 116] on div "**********" at bounding box center [192, 115] width 149 height 14
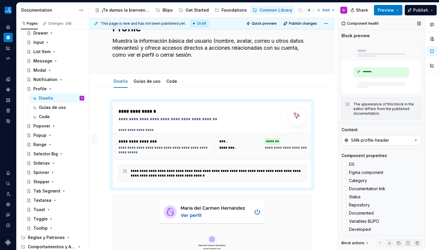
click at [400, 140] on button "SAN-profile-header" at bounding box center [381, 140] width 80 height 10
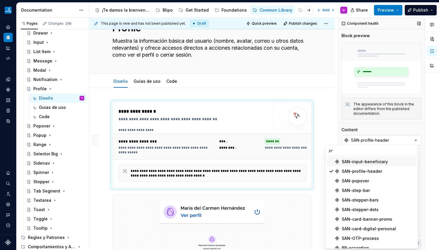
type input "p"
click at [253, 85] on div "Diseño Guías de uso Code Add tab" at bounding box center [212, 81] width 206 height 13
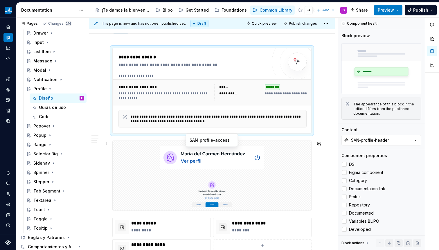
scroll to position [82, 0]
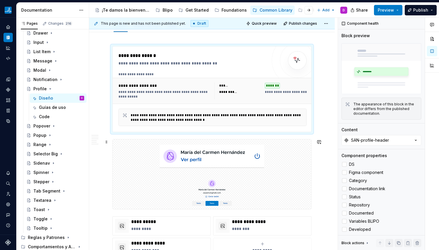
click at [251, 174] on div at bounding box center [212, 174] width 199 height 70
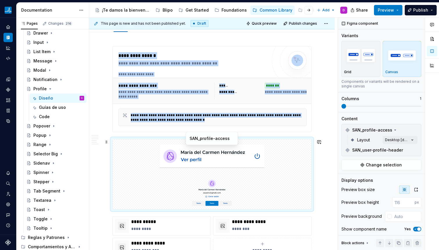
click at [202, 163] on img at bounding box center [212, 156] width 105 height 29
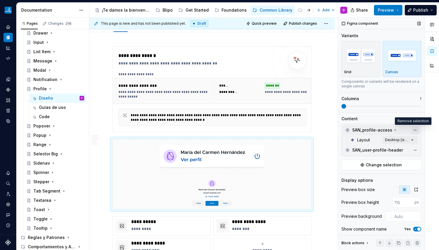
click at [411, 131] on button "button" at bounding box center [415, 130] width 8 height 8
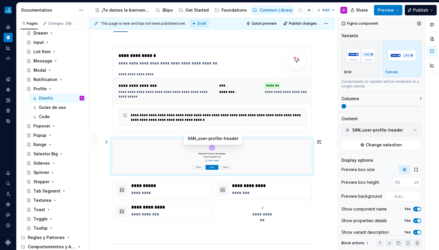
click at [233, 167] on img at bounding box center [212, 156] width 105 height 29
click at [207, 158] on img at bounding box center [212, 156] width 105 height 29
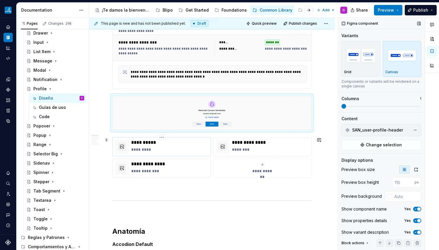
click at [160, 136] on html "BLIPO D Design system data Documentation Accessibility guide for tree Page tree…" at bounding box center [219, 125] width 439 height 250
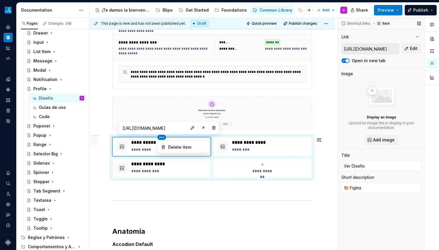
click at [133, 146] on html "BLIPO D Design system data Documentation Accessibility guide for tree Page tree…" at bounding box center [219, 125] width 439 height 250
click at [199, 125] on button "button" at bounding box center [203, 128] width 8 height 8
click at [167, 151] on p "*********" at bounding box center [169, 150] width 77 height 6
click at [199, 127] on button "button" at bounding box center [203, 128] width 8 height 8
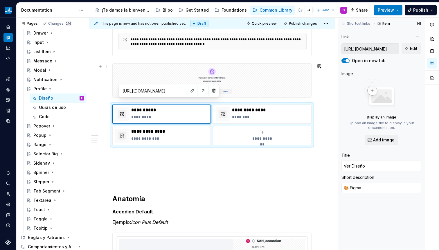
scroll to position [280, 0]
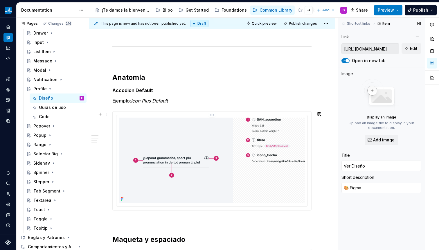
drag, startPoint x: 198, startPoint y: 149, endPoint x: 206, endPoint y: 148, distance: 7.6
click at [198, 149] on img at bounding box center [212, 160] width 186 height 85
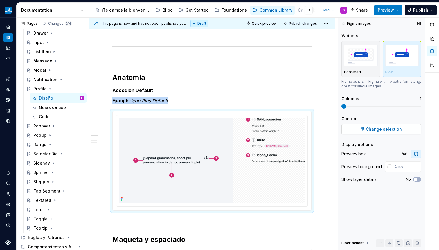
click at [365, 129] on button "Change selection" at bounding box center [381, 129] width 80 height 10
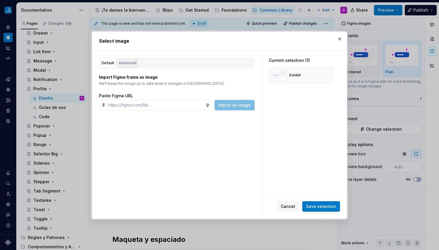
click at [128, 60] on div "Advanced" at bounding box center [128, 63] width 18 height 6
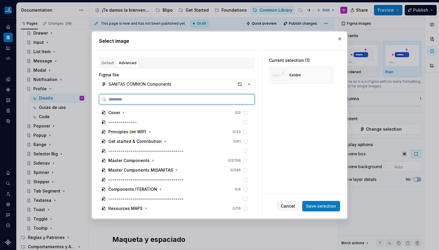
type textarea "*"
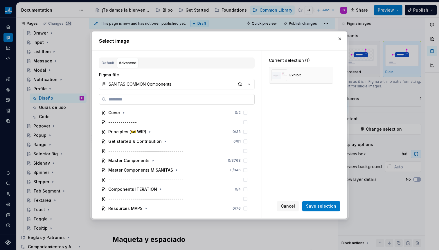
click at [190, 97] on input "search" at bounding box center [180, 99] width 148 height 6
paste input "**********"
type input "**********"
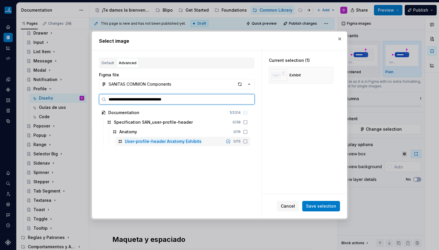
drag, startPoint x: 246, startPoint y: 142, endPoint x: 255, endPoint y: 137, distance: 10.0
click at [246, 142] on icon at bounding box center [245, 141] width 5 height 5
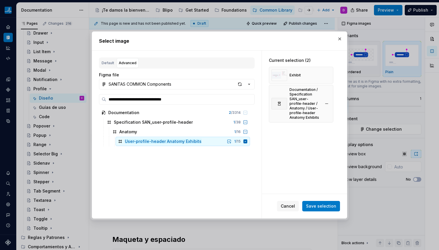
click at [323, 73] on button "button" at bounding box center [327, 75] width 8 height 8
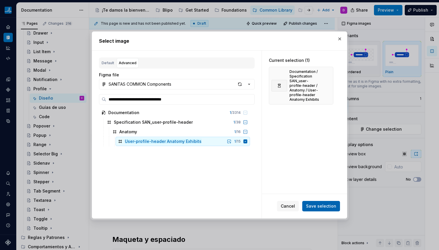
click at [319, 204] on span "Save selection" at bounding box center [321, 206] width 30 height 6
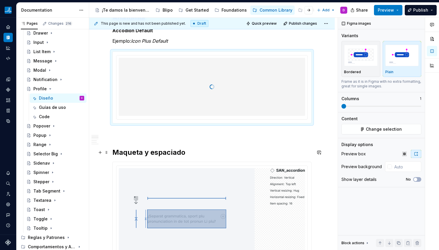
scroll to position [353, 0]
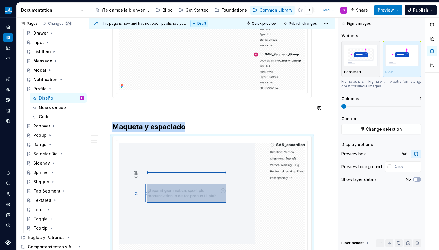
scroll to position [564, 0]
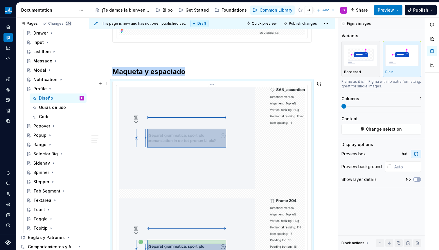
click at [190, 108] on img at bounding box center [212, 248] width 186 height 323
click at [379, 126] on button "Change selection" at bounding box center [381, 129] width 80 height 10
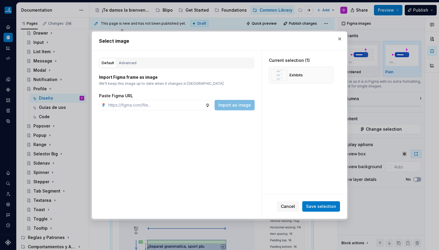
type textarea "*"
click at [133, 58] on button "Advanced" at bounding box center [128, 63] width 22 height 10
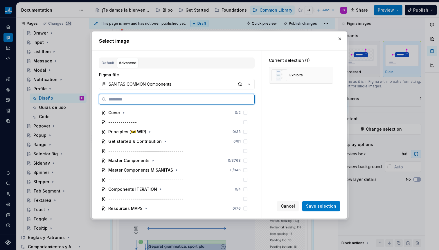
click at [143, 98] on input "search" at bounding box center [180, 99] width 148 height 6
paste input "**********"
type input "**********"
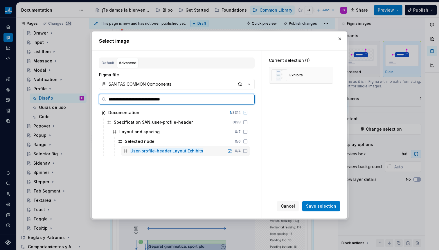
click at [247, 151] on icon at bounding box center [245, 151] width 5 height 5
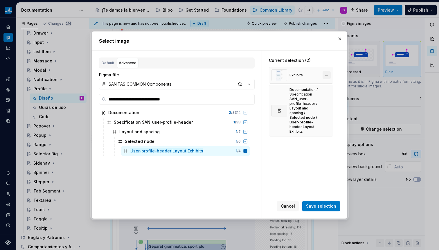
click at [324, 73] on button "button" at bounding box center [327, 75] width 8 height 8
click at [323, 207] on span "Save selection" at bounding box center [321, 206] width 30 height 6
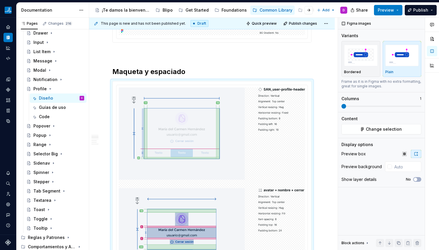
type textarea "*"
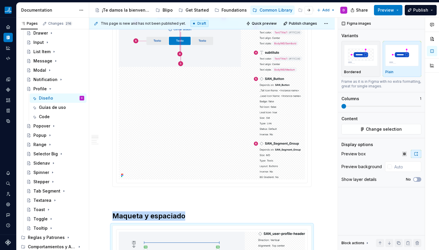
scroll to position [423, 0]
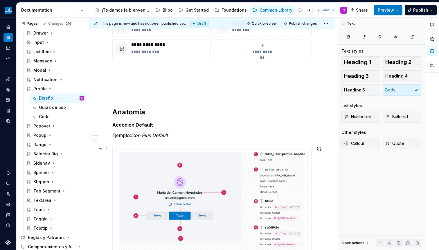
scroll to position [244, 0]
click at [107, 146] on span at bounding box center [106, 149] width 5 height 8
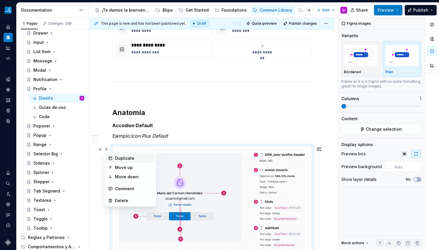
click at [113, 158] on div "Duplicate" at bounding box center [130, 158] width 49 height 9
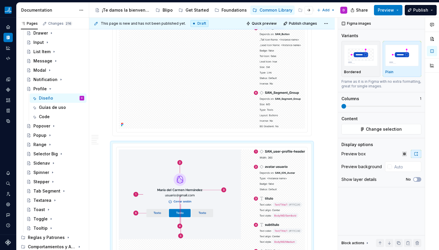
scroll to position [207, 0]
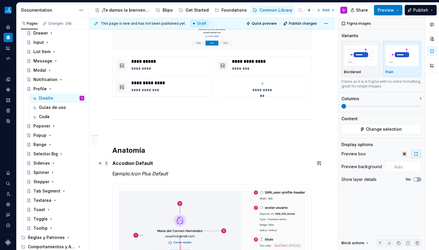
click at [108, 165] on span at bounding box center [106, 163] width 5 height 8
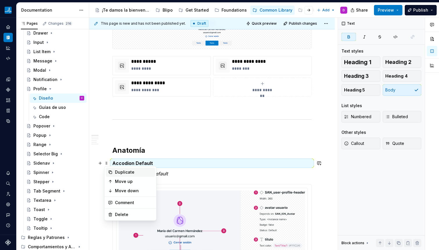
click at [119, 170] on div "Duplicate" at bounding box center [134, 172] width 38 height 6
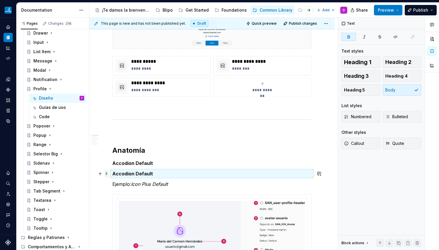
click at [107, 175] on span at bounding box center [106, 174] width 5 height 8
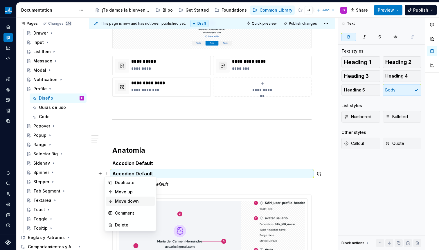
click at [108, 204] on div "Move down" at bounding box center [130, 201] width 49 height 9
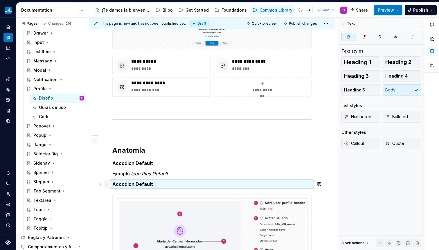
click at [107, 186] on span at bounding box center [106, 184] width 5 height 8
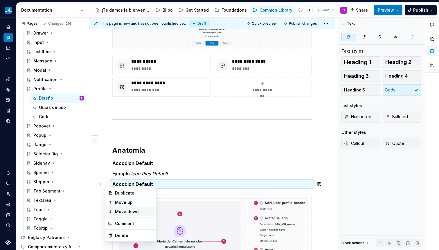
click at [109, 208] on div "Move down" at bounding box center [130, 211] width 49 height 9
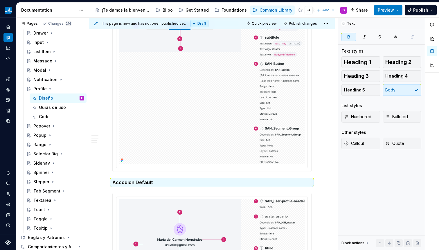
scroll to position [436, 0]
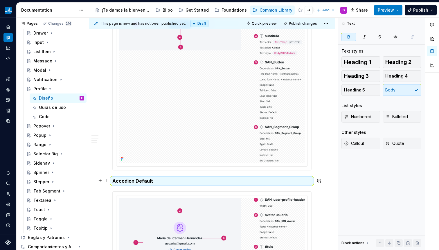
click at [127, 181] on strong "Accodion Default" at bounding box center [132, 181] width 41 height 6
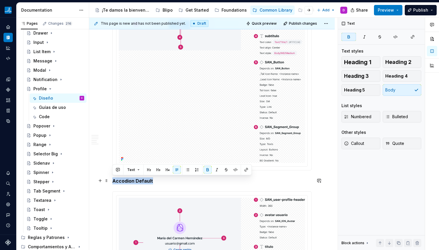
click at [127, 181] on strong "Accodion Default" at bounding box center [132, 181] width 41 height 6
click at [142, 182] on strong "Accodion Default" at bounding box center [132, 181] width 41 height 6
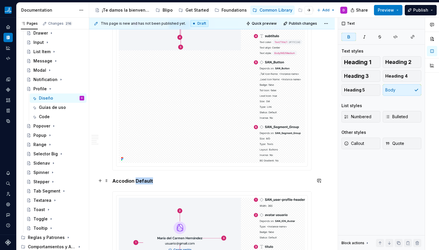
click at [142, 182] on strong "Accodion Default" at bounding box center [132, 181] width 41 height 6
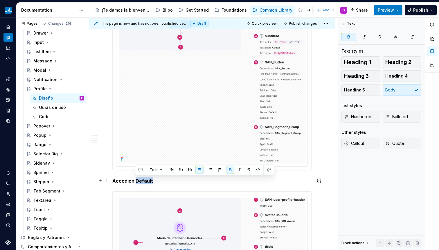
click at [142, 182] on strong "Accodion Default" at bounding box center [132, 181] width 41 height 6
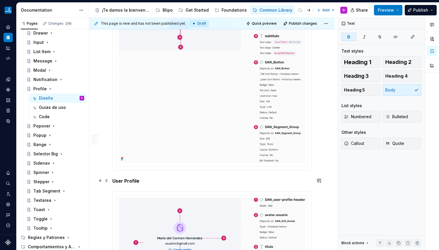
click at [143, 182] on p "User Profile" at bounding box center [211, 180] width 199 height 7
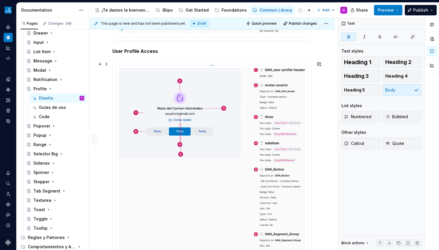
click at [172, 168] on img at bounding box center [212, 169] width 186 height 202
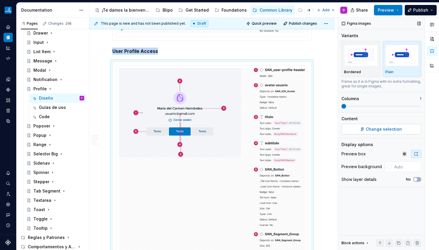
click at [378, 127] on span "Change selection" at bounding box center [384, 129] width 36 height 6
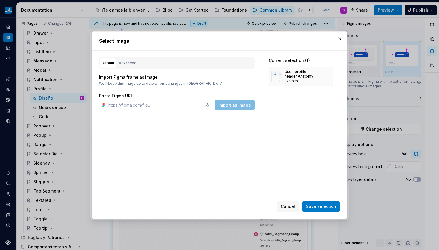
type textarea "*"
click at [182, 66] on div "Default Advanced" at bounding box center [177, 62] width 156 height 11
click at [128, 66] on button "Advanced" at bounding box center [128, 63] width 22 height 10
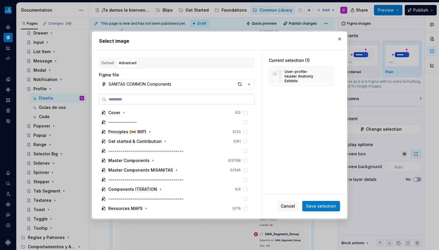
click at [156, 96] on label at bounding box center [177, 99] width 156 height 10
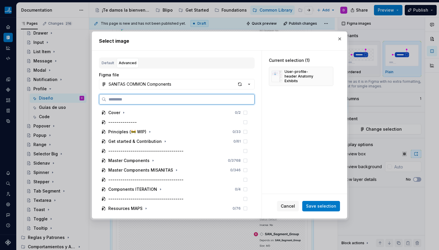
click at [156, 96] on input "search" at bounding box center [180, 99] width 148 height 6
paste input "**********"
type input "**********"
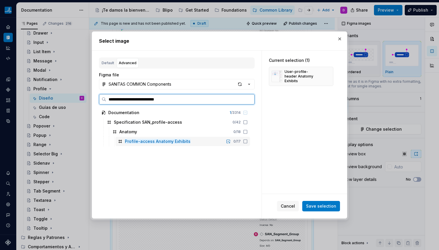
click at [246, 143] on icon at bounding box center [245, 141] width 5 height 5
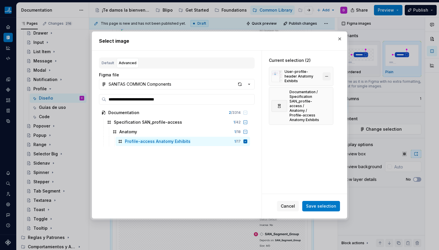
click at [327, 73] on button "button" at bounding box center [327, 76] width 8 height 8
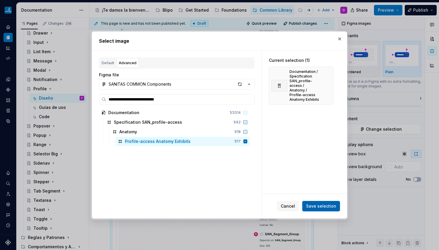
click at [320, 208] on span "Save selection" at bounding box center [321, 206] width 30 height 6
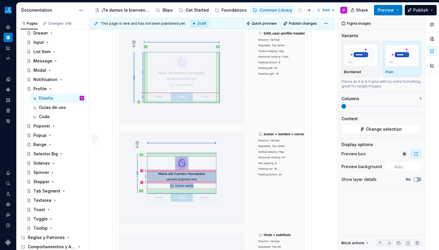
scroll to position [760, 0]
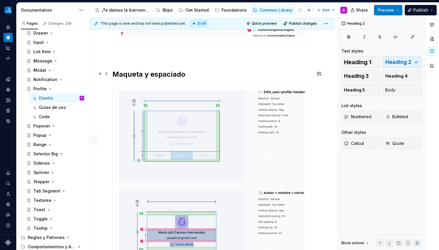
click at [120, 75] on h2 "Maqueta y espaciado" at bounding box center [211, 74] width 199 height 9
click at [185, 74] on h2 "Maqueta y espaciado" at bounding box center [211, 74] width 199 height 9
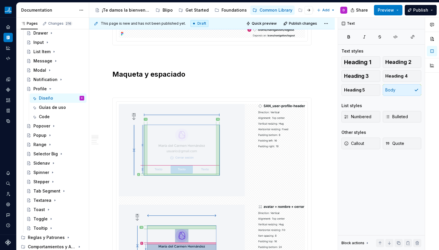
type textarea "*"
